Goal: Information Seeking & Learning: Learn about a topic

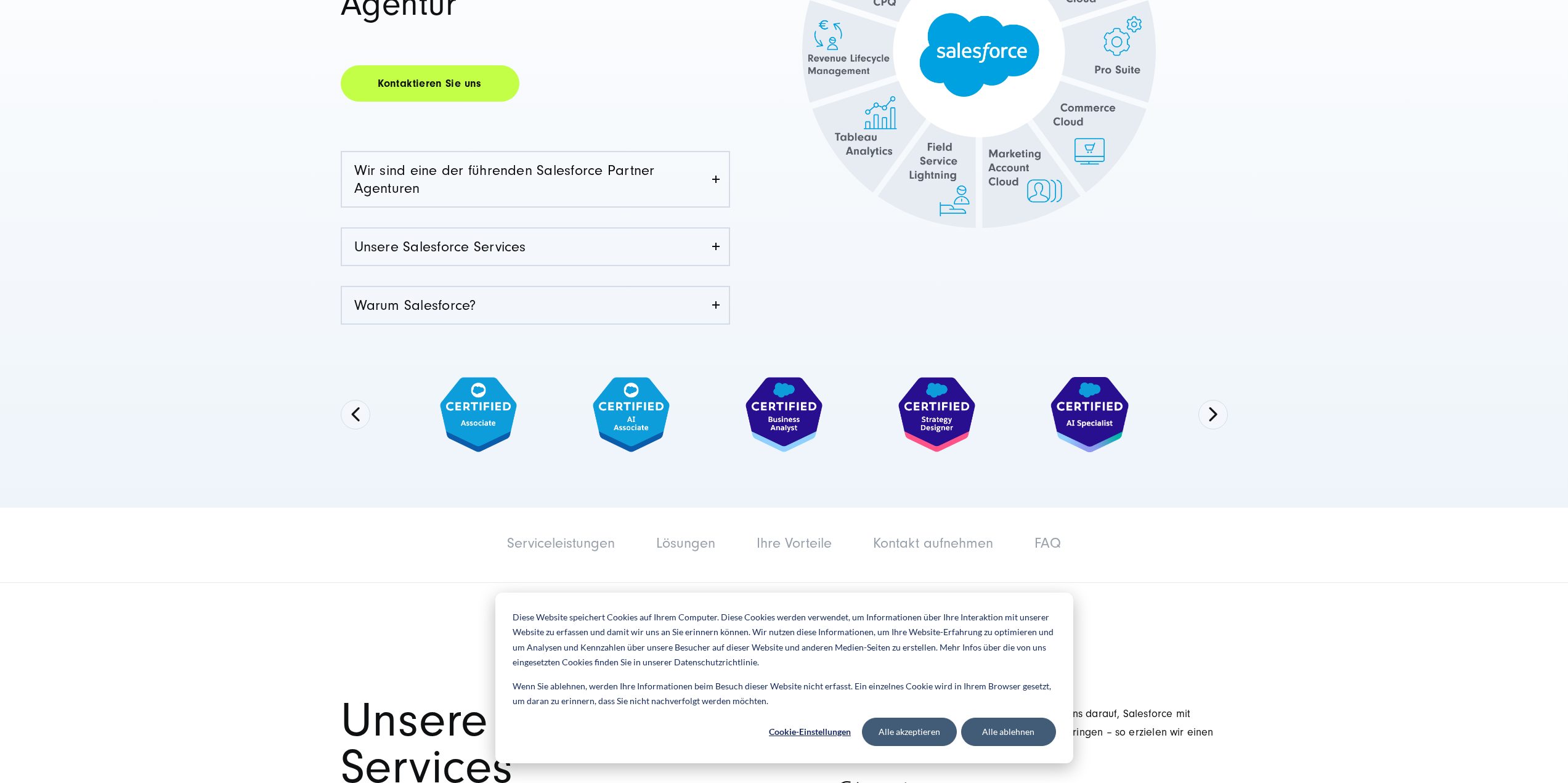
scroll to position [370, 0]
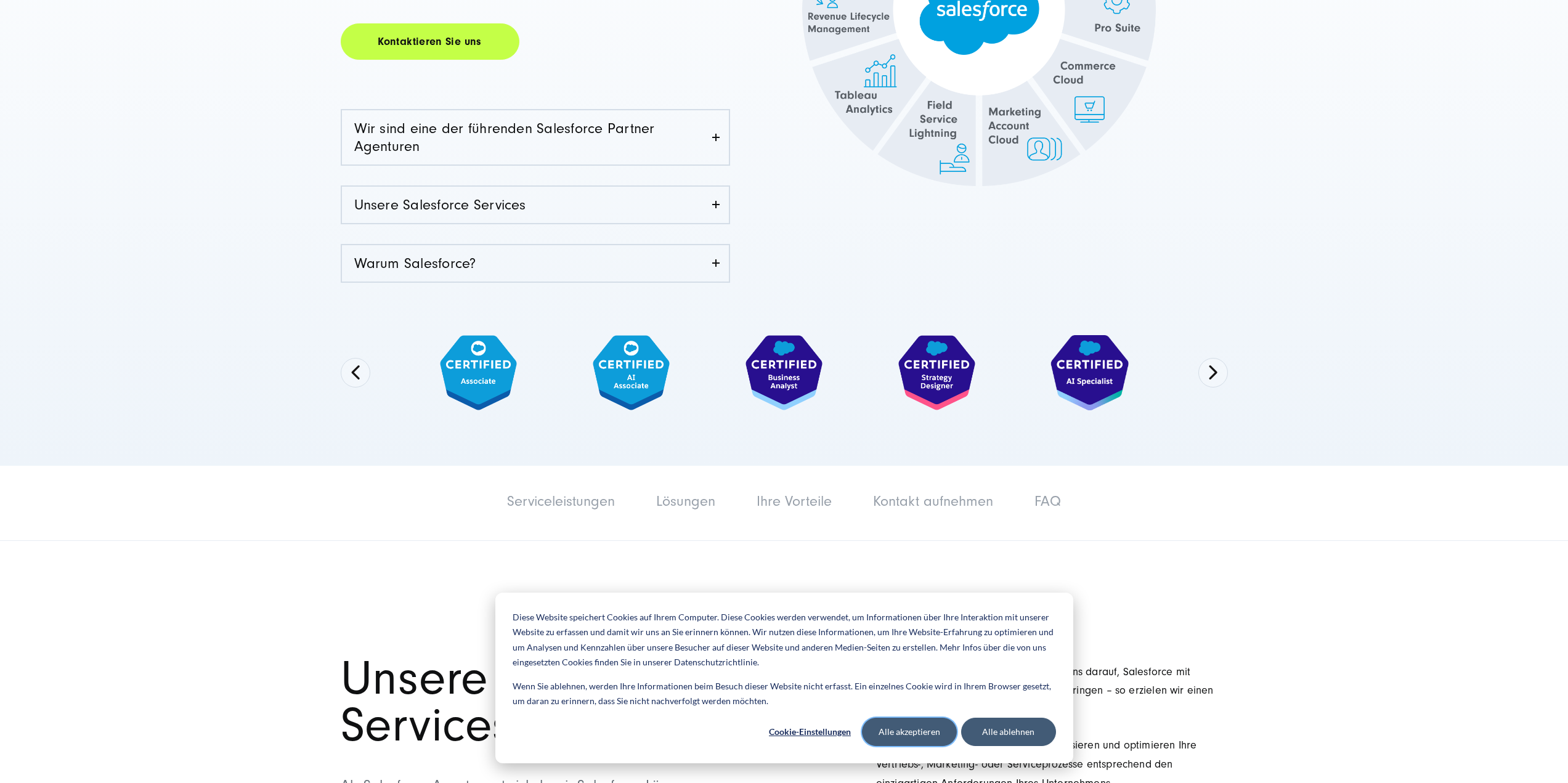
click at [889, 726] on button "Alle akzeptieren" at bounding box center [909, 731] width 95 height 28
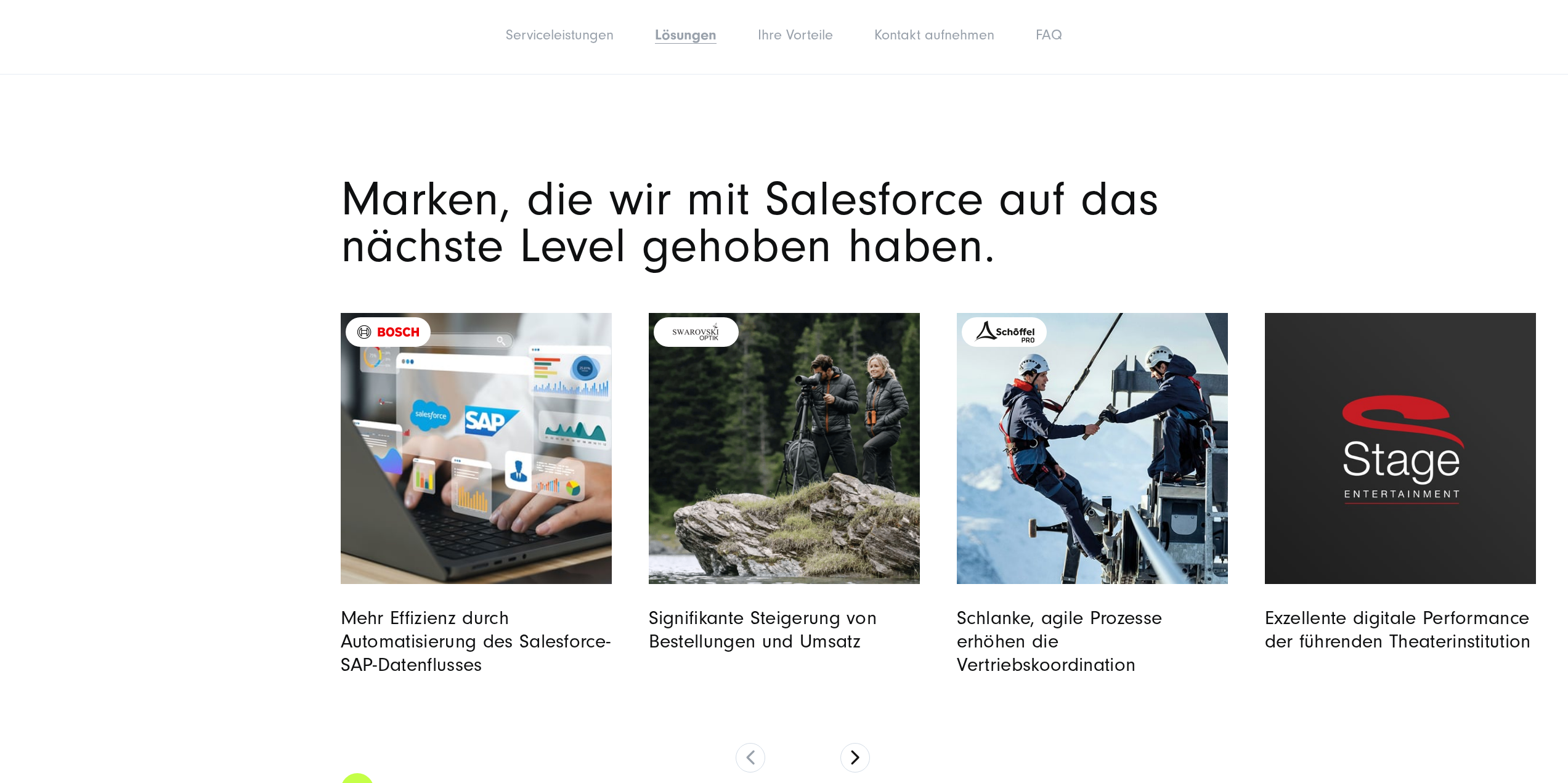
scroll to position [3449, 0]
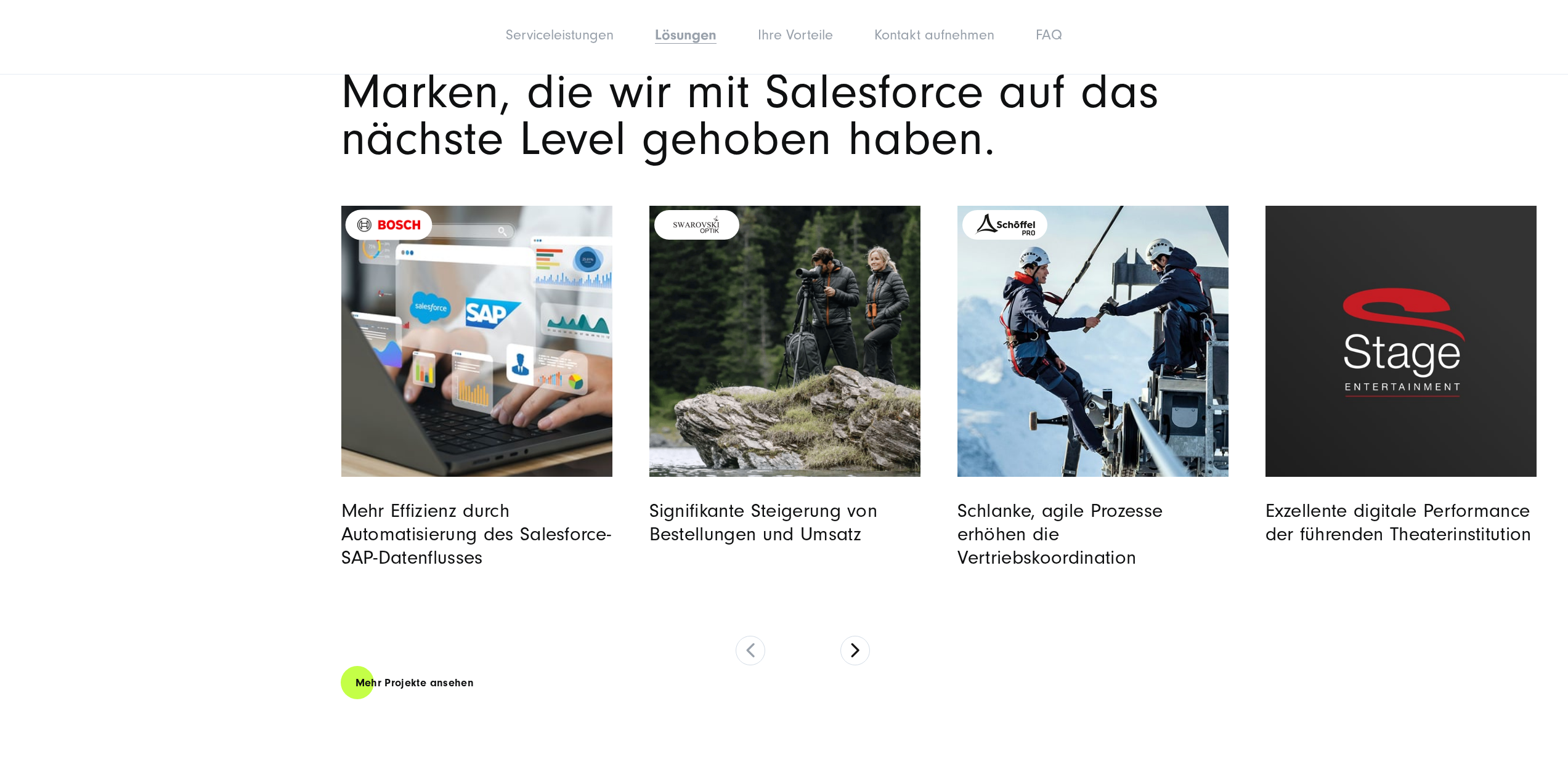
click at [496, 412] on img "Featured image: Bosch Digital - Salesforce SAP Integration und Automatisierung …" at bounding box center [477, 341] width 277 height 277
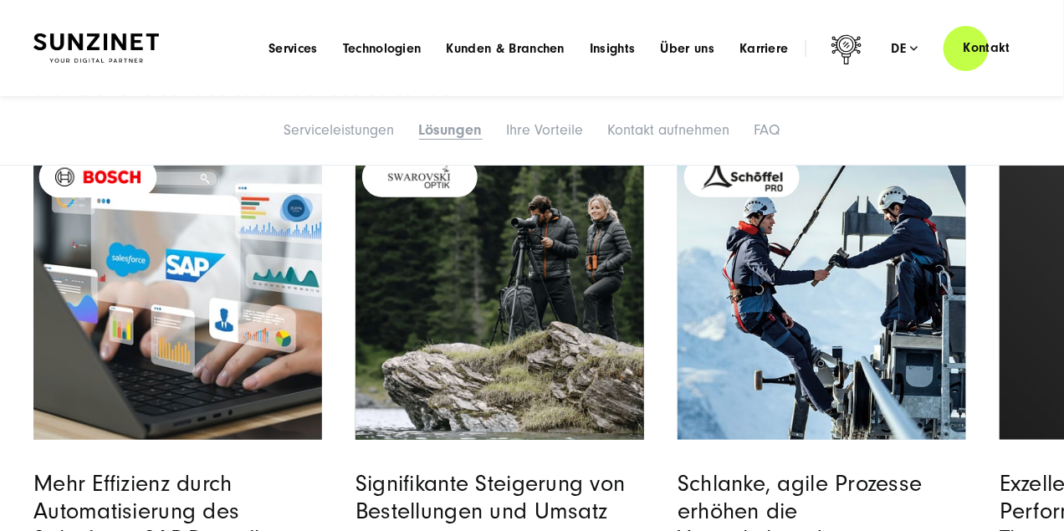
scroll to position [4531, 0]
